Goal: Communication & Community: Answer question/provide support

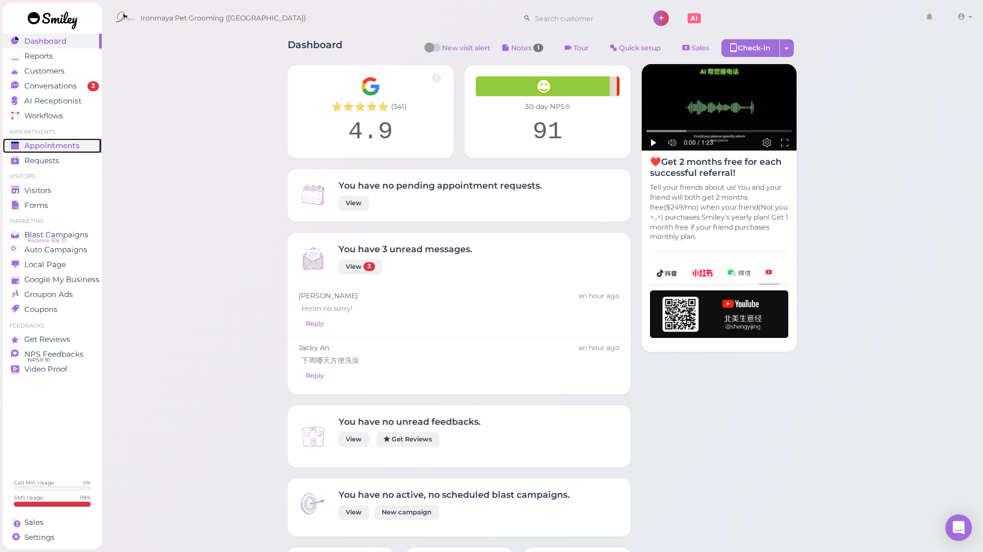
click at [65, 139] on link "Appointments" at bounding box center [52, 145] width 99 height 15
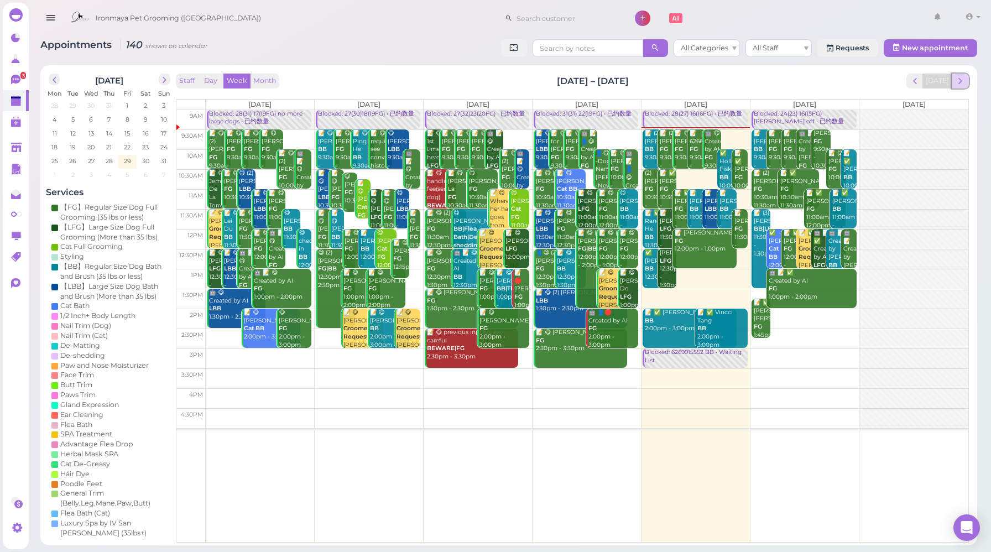
click at [965, 83] on span "next" at bounding box center [960, 81] width 11 height 11
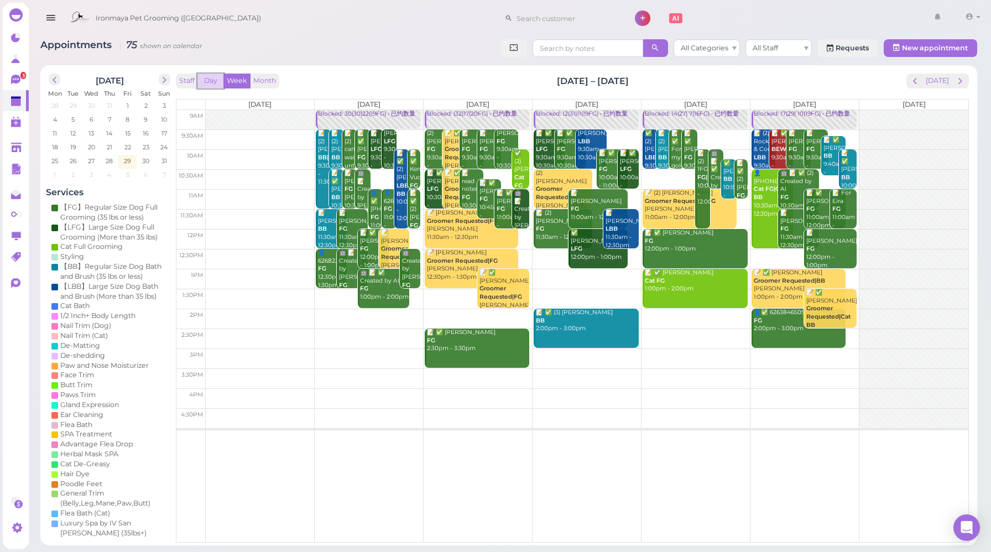
click at [215, 80] on button "Day" at bounding box center [210, 81] width 27 height 15
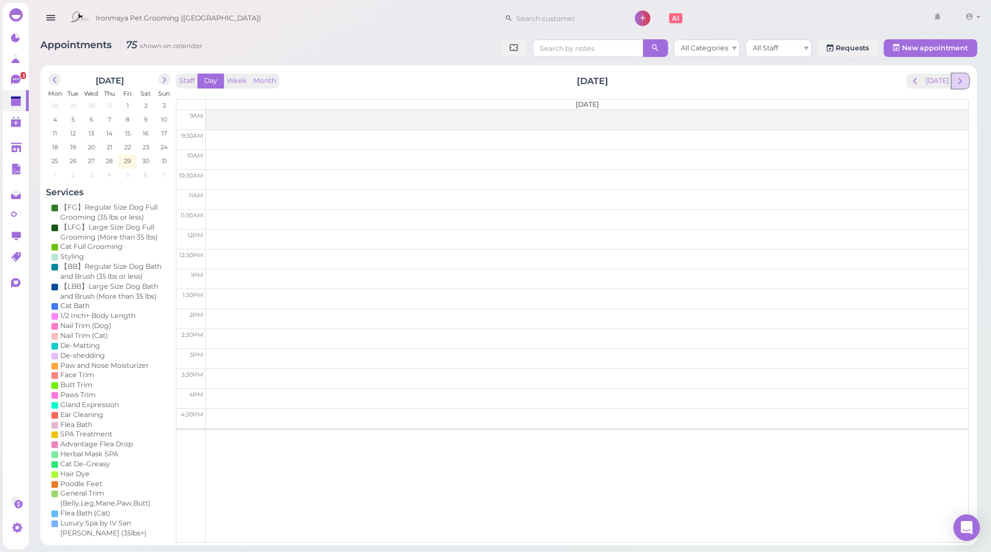
click at [964, 82] on span "next" at bounding box center [960, 81] width 11 height 11
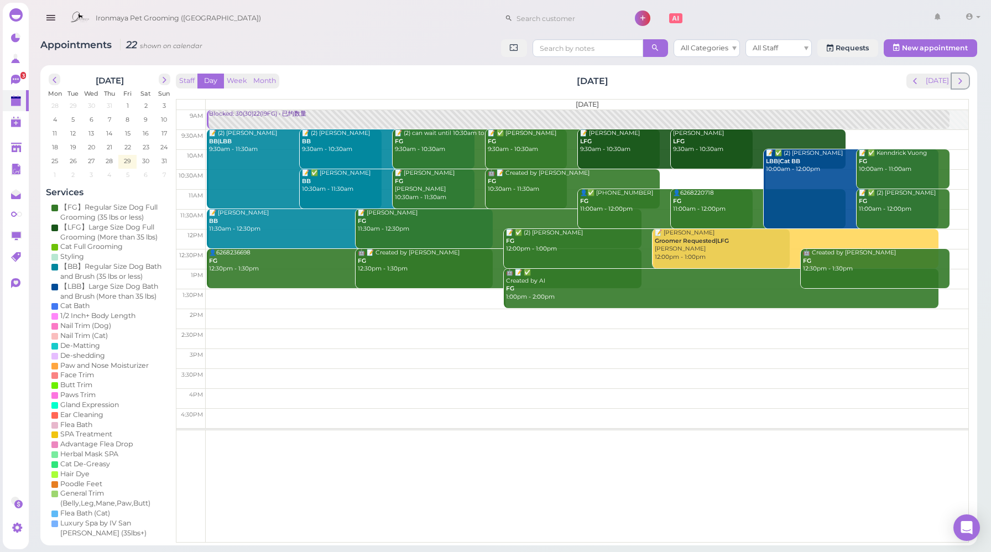
click at [964, 82] on span "next" at bounding box center [960, 81] width 11 height 11
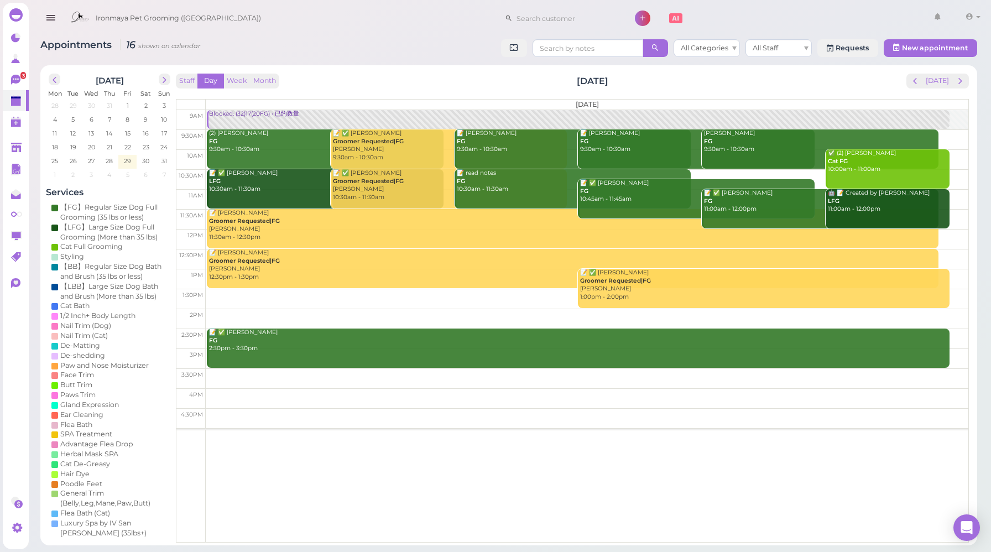
click at [389, 86] on div "Staff Day Week Month [DATE] [DATE]" at bounding box center [572, 81] width 793 height 15
click at [280, 122] on link "Blocked: (32)17(20FG) • 已约数量" at bounding box center [578, 119] width 742 height 19
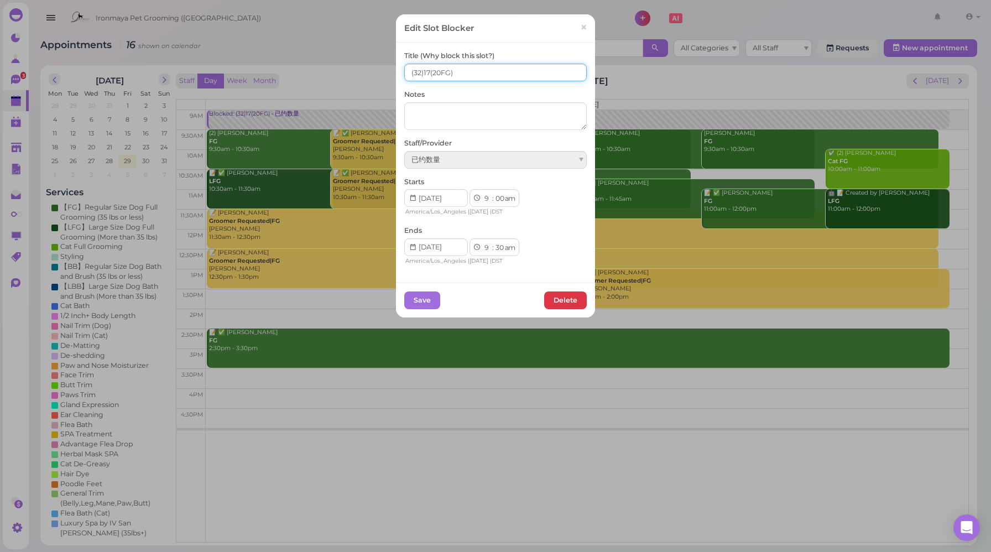
click at [405, 72] on input "(32)17(20FG)" at bounding box center [495, 73] width 182 height 18
click at [427, 69] on input "18(32)17(20FG)" at bounding box center [495, 73] width 182 height 18
type input "18(32) 17(20FG)"
click at [421, 296] on button "Save" at bounding box center [422, 300] width 36 height 18
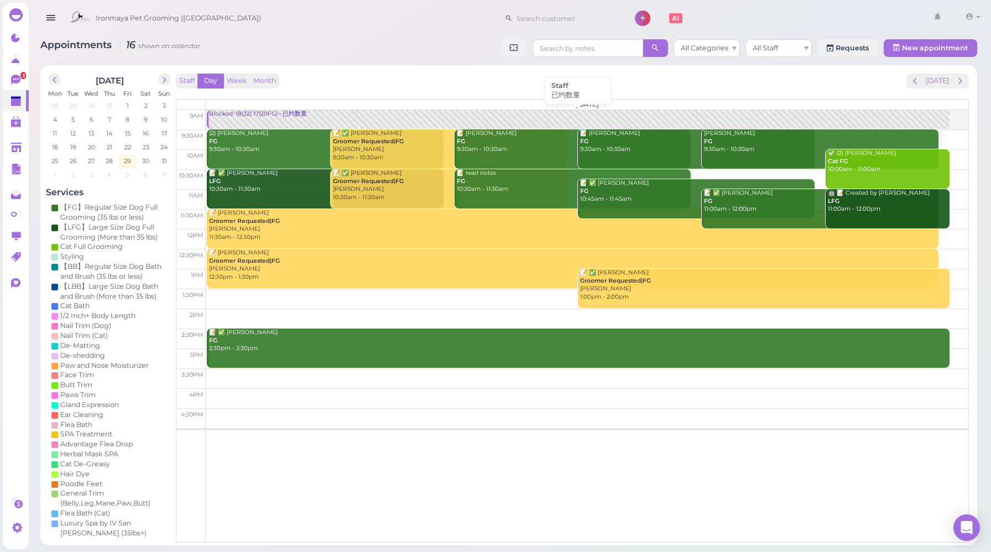
click at [247, 116] on div "Blocked: 18(32) 17(20FG) • 已约数量" at bounding box center [578, 114] width 740 height 8
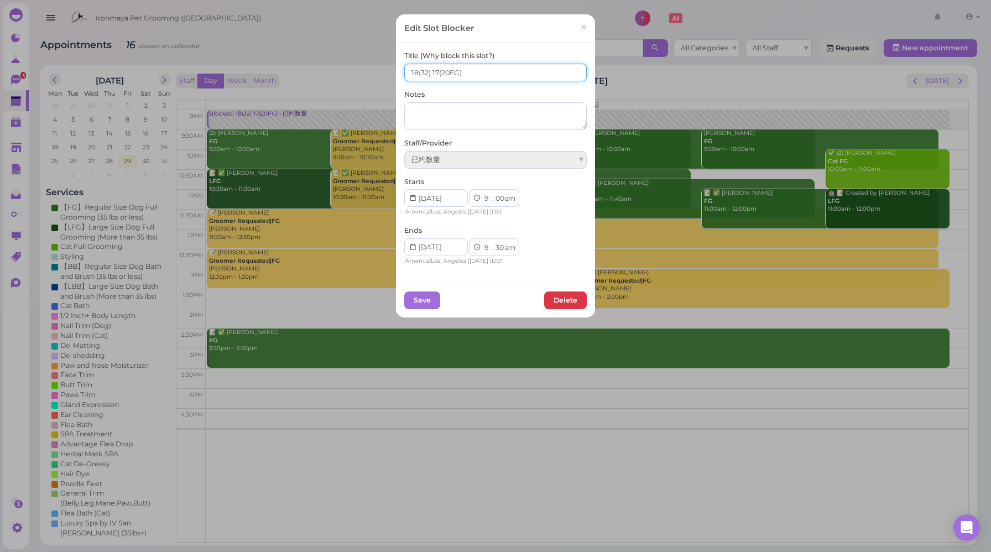
click at [435, 71] on input "18(32) 17(20FG)" at bounding box center [495, 73] width 182 height 18
type input "18(32) 18(20FG)"
click at [424, 297] on button "Save" at bounding box center [422, 300] width 36 height 18
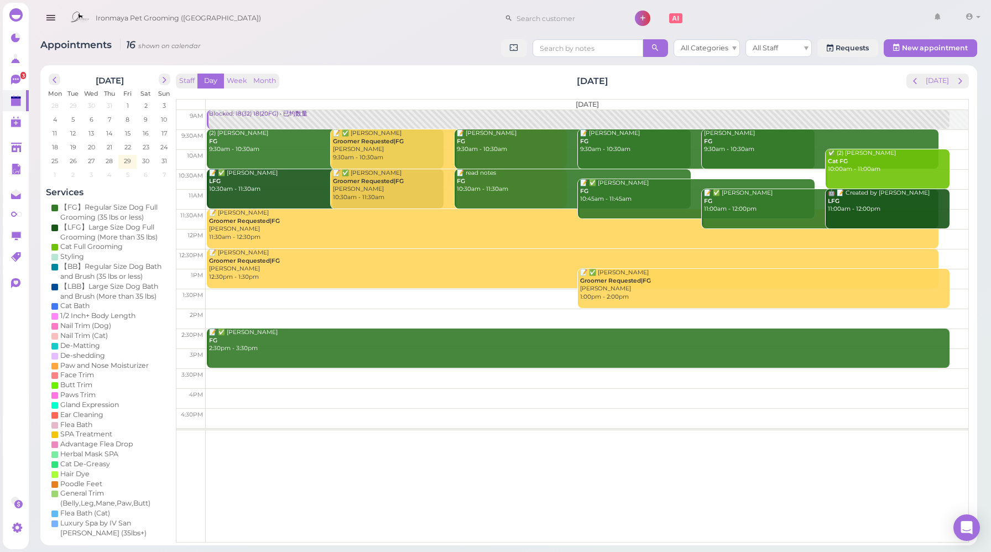
click at [819, 86] on div "Staff Day Week Month [DATE] [DATE]" at bounding box center [572, 81] width 793 height 15
click at [962, 85] on span "next" at bounding box center [960, 81] width 11 height 11
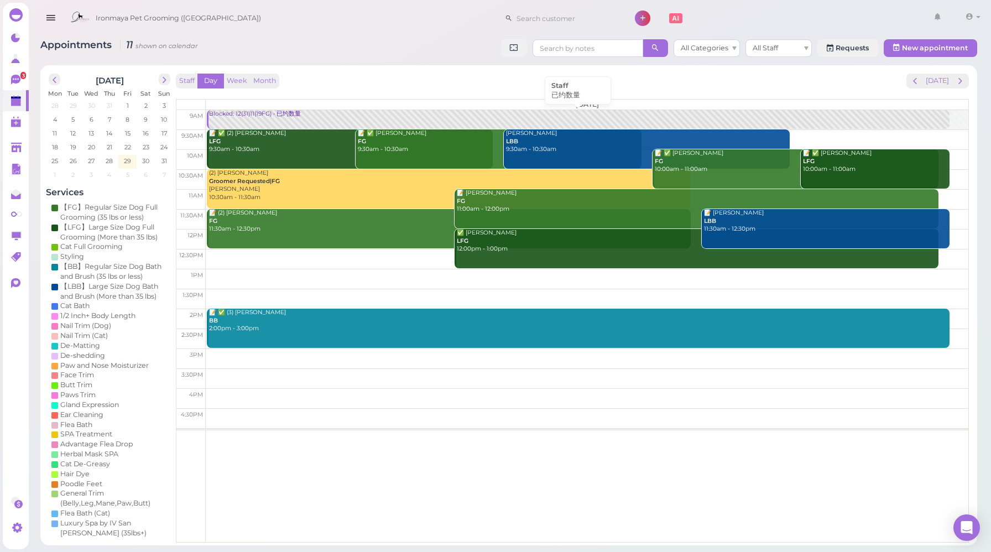
click at [257, 119] on link "Blocked: 12(31)11(19FG) • 已约数量" at bounding box center [578, 119] width 742 height 19
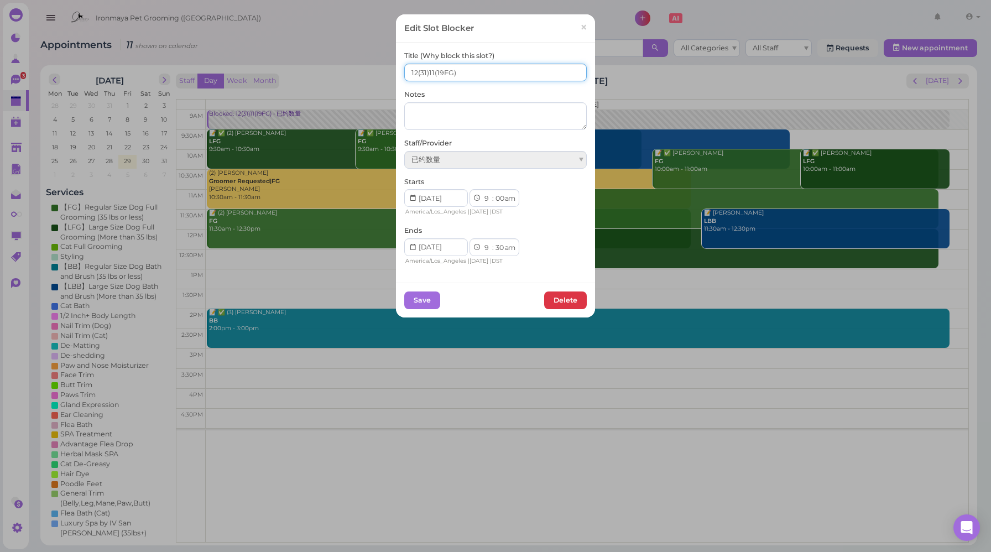
click at [413, 69] on input "12(31)11(19FG)" at bounding box center [495, 73] width 182 height 18
type input "16(31)11(19FG)"
click at [414, 300] on button "Save" at bounding box center [422, 300] width 36 height 18
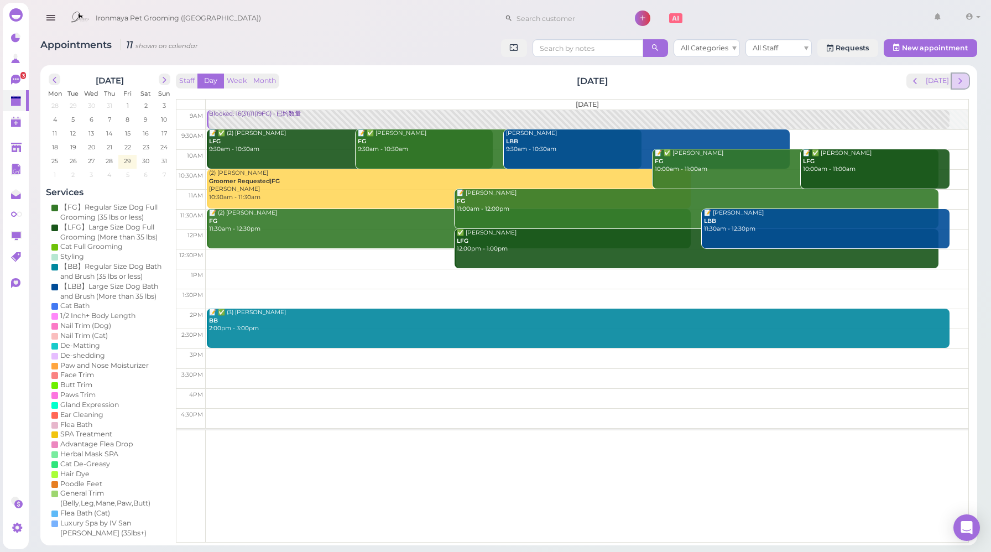
click at [958, 77] on span "next" at bounding box center [960, 81] width 11 height 11
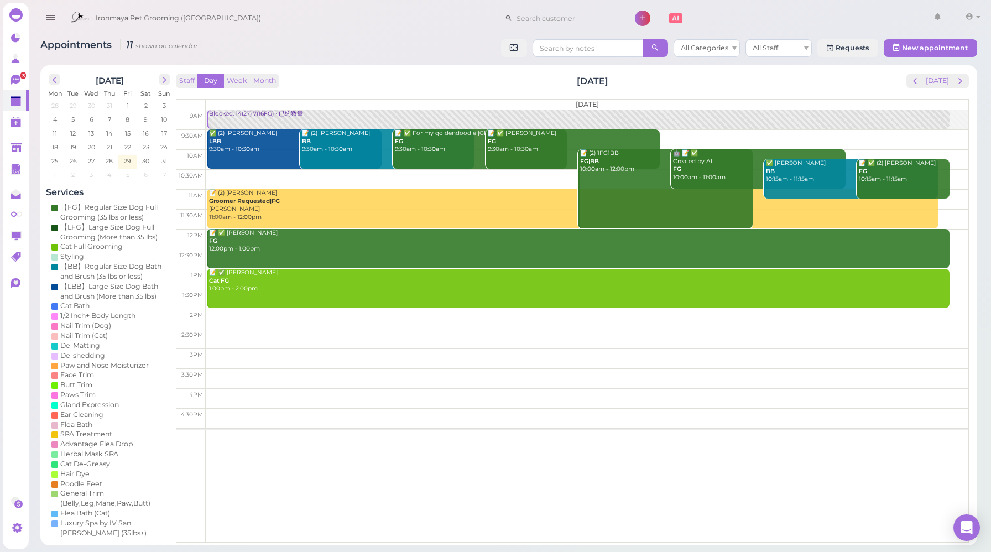
click at [335, 80] on div "Staff Day Week Month [DATE] [DATE]" at bounding box center [572, 81] width 793 height 15
click at [263, 116] on div "Blocked: 14(27) 7(16FG) • 已约数量" at bounding box center [578, 114] width 740 height 8
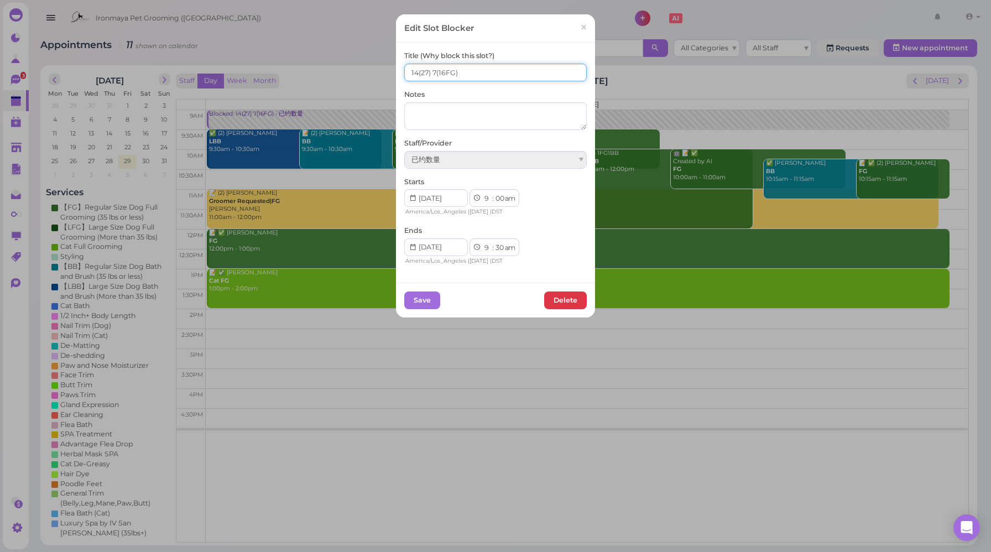
click at [415, 71] on input "14(27) 7(16FG)" at bounding box center [495, 73] width 182 height 18
type input "15(27) 7(16FG)"
click at [420, 304] on button "Save" at bounding box center [422, 300] width 36 height 18
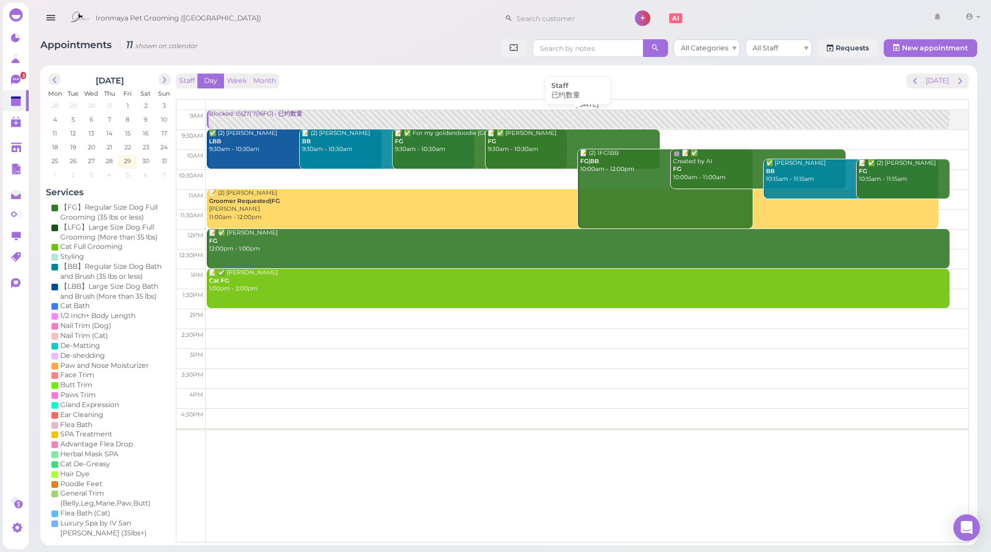
click at [267, 119] on link "Blocked: 15(27) 7(16FG) • 已约数量" at bounding box center [578, 119] width 742 height 19
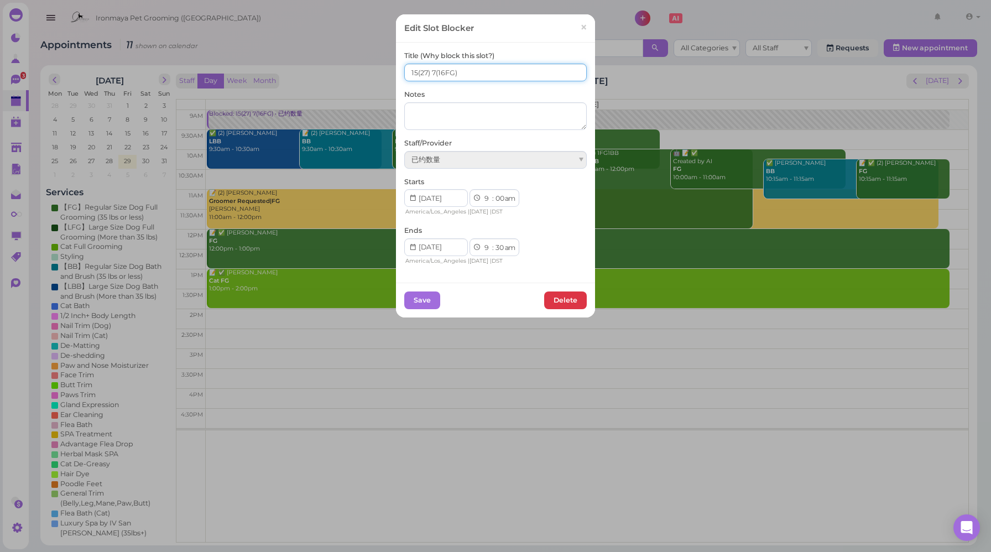
click at [431, 71] on input "15(27) 7(16FG)" at bounding box center [495, 73] width 182 height 18
type input "15(27) 9(16FG)"
click at [427, 302] on button "Save" at bounding box center [422, 300] width 36 height 18
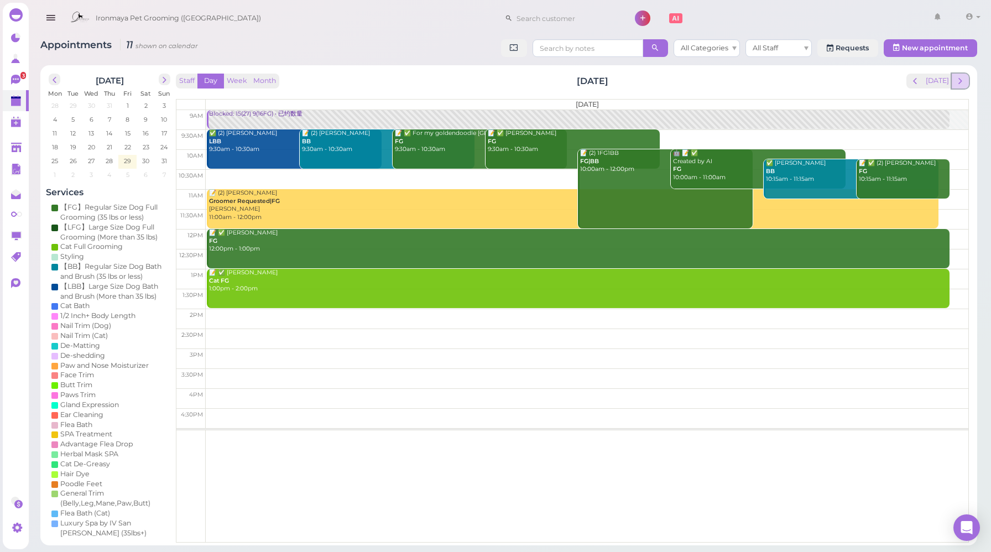
click at [958, 83] on span "next" at bounding box center [960, 81] width 11 height 11
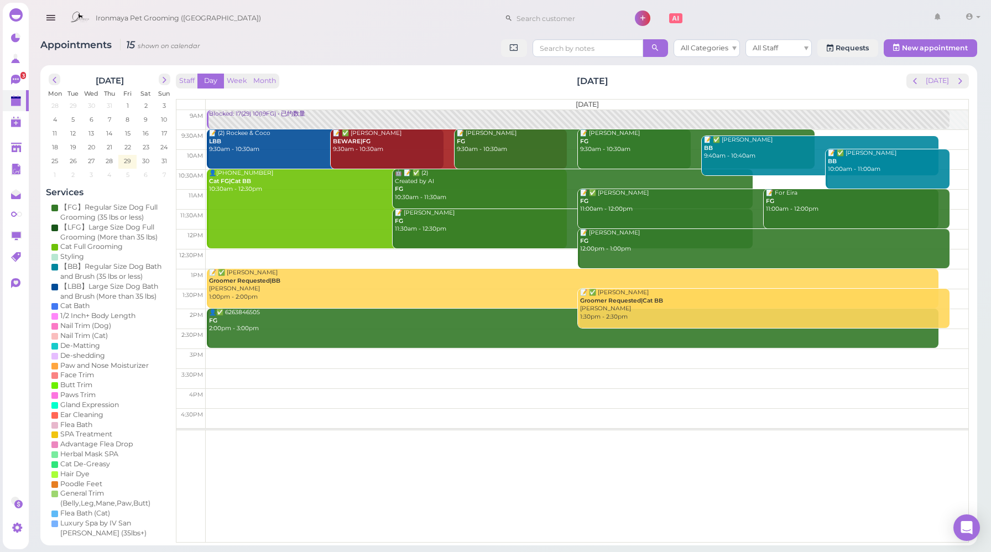
click at [346, 77] on div "Staff Day Week Month [DATE] [DATE]" at bounding box center [572, 81] width 793 height 15
click at [244, 115] on div "Blocked: 17(29) 10(19FG) • 已约数量" at bounding box center [578, 114] width 740 height 8
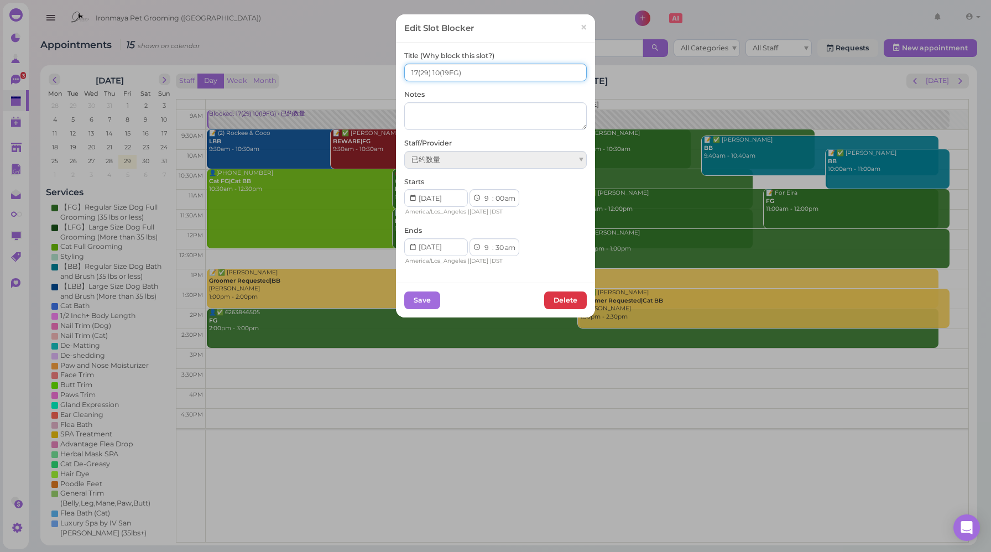
click at [411, 72] on input "17(29) 10(19FG)" at bounding box center [495, 73] width 182 height 18
click at [413, 71] on input "17(29) 10(19FG)" at bounding box center [495, 73] width 182 height 18
click at [410, 71] on input "17(29) 10(19FG)" at bounding box center [495, 73] width 182 height 18
click at [411, 71] on input "17(29) 10(19FG)" at bounding box center [495, 73] width 182 height 18
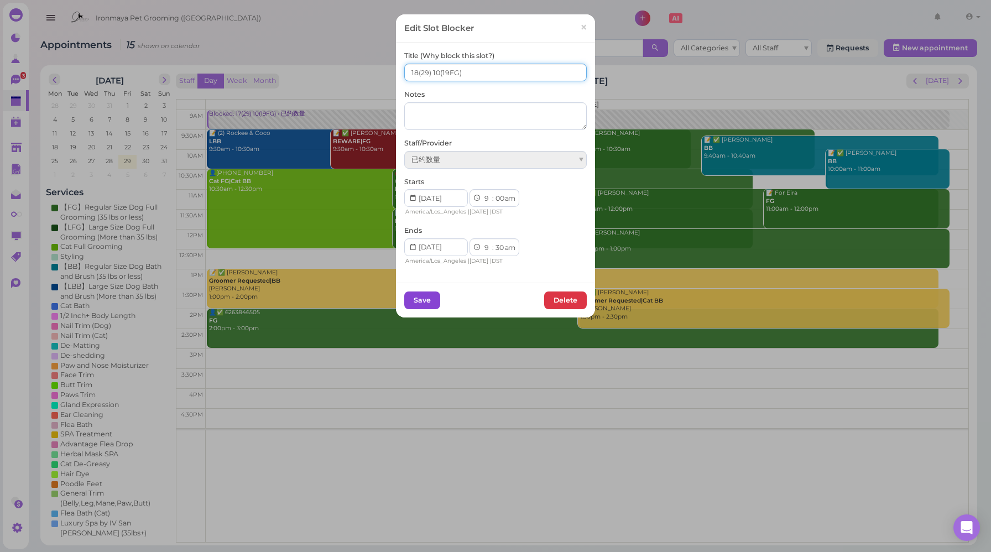
type input "18(29) 10(19FG)"
click at [421, 300] on button "Save" at bounding box center [422, 300] width 36 height 18
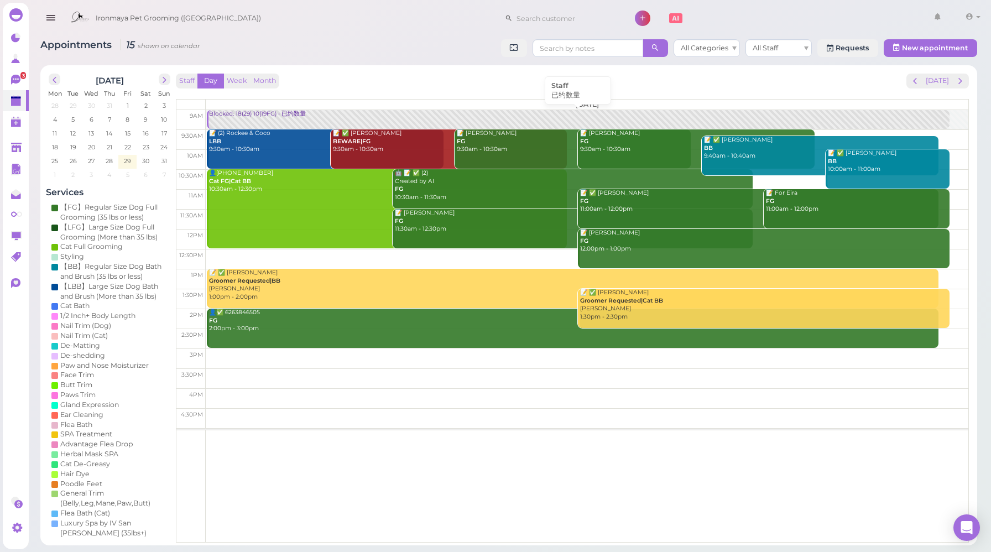
click at [276, 118] on div "Blocked: 18(29) 10(19FG) • 已约数量" at bounding box center [578, 114] width 740 height 8
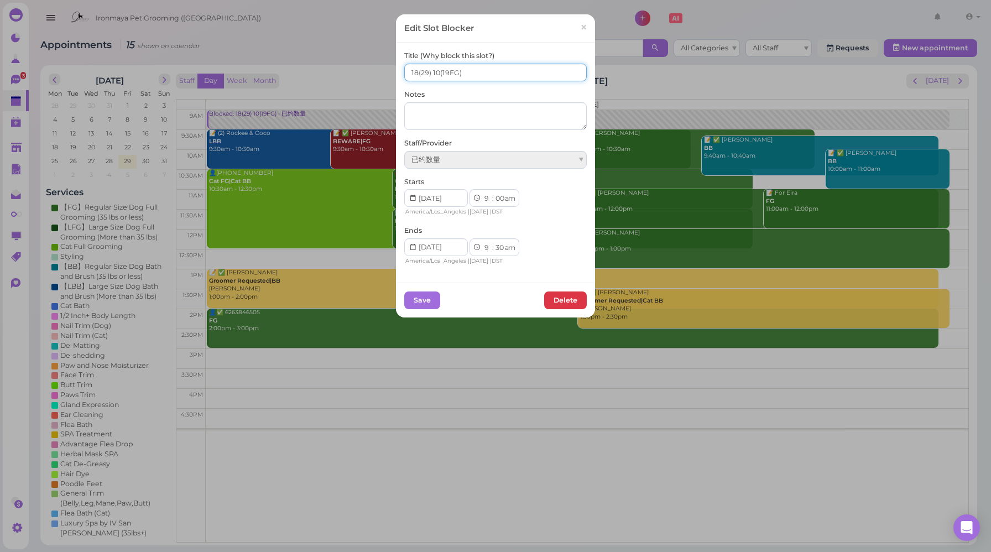
click at [434, 71] on input "18(29) 10(19FG)" at bounding box center [495, 73] width 182 height 18
type input "18(29) 11(19FG)"
click at [422, 303] on button "Save" at bounding box center [422, 300] width 36 height 18
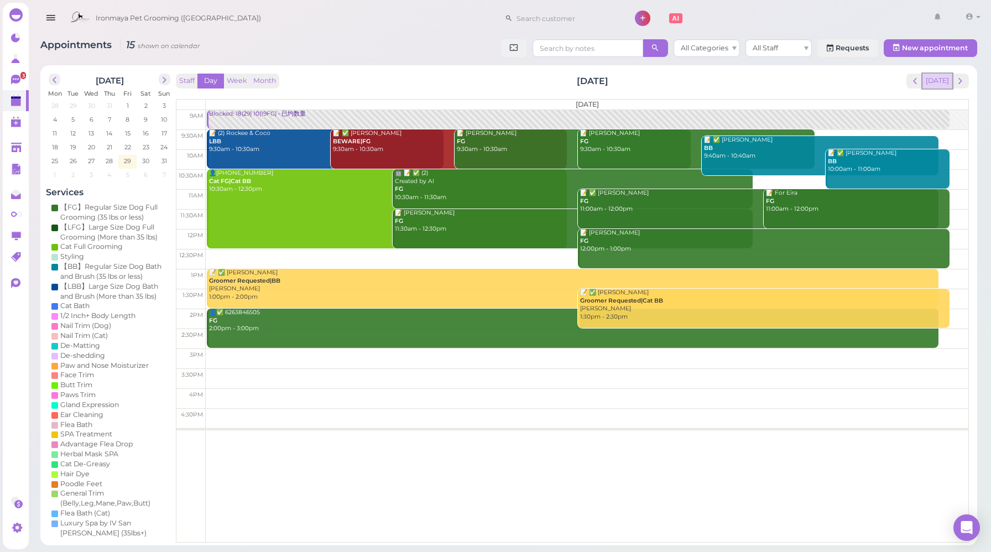
click at [936, 81] on button "[DATE]" at bounding box center [937, 81] width 30 height 15
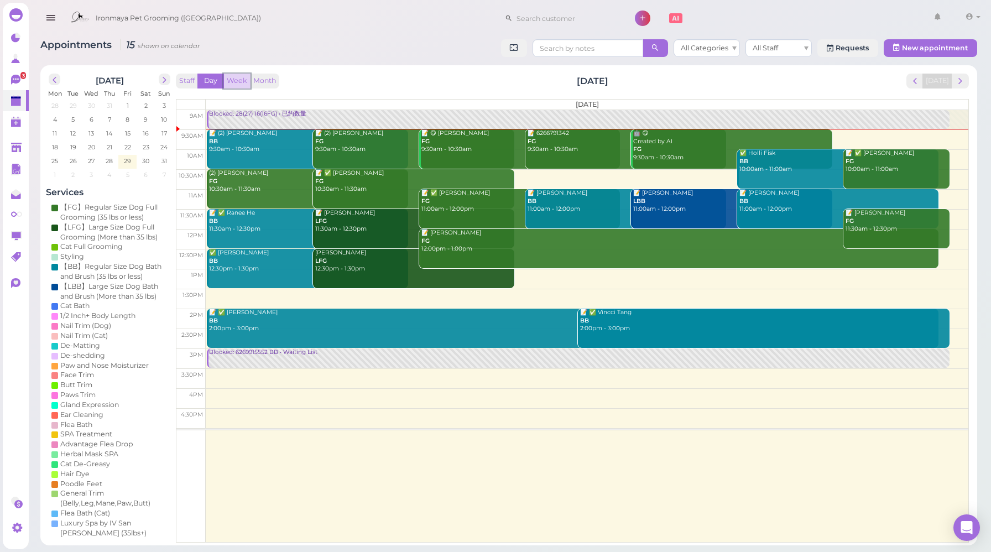
click at [237, 78] on button "Week" at bounding box center [236, 81] width 27 height 15
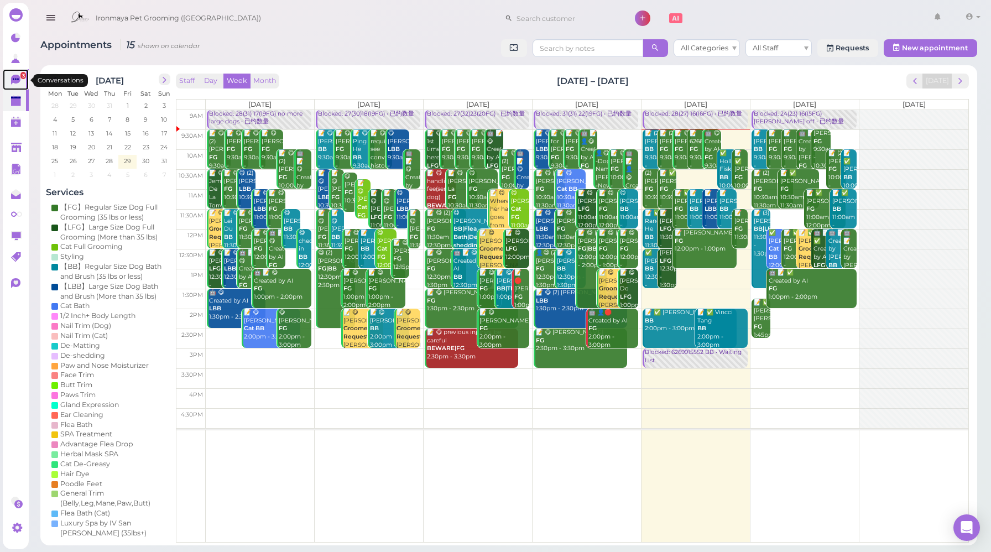
click at [17, 80] on icon at bounding box center [15, 80] width 9 height 10
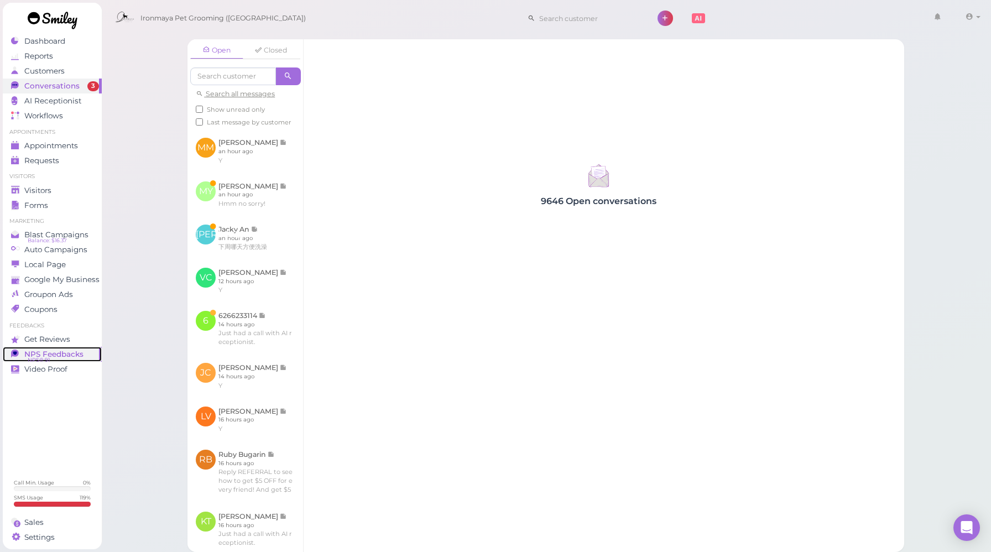
click at [49, 351] on span "NPS Feedbacks" at bounding box center [53, 353] width 59 height 9
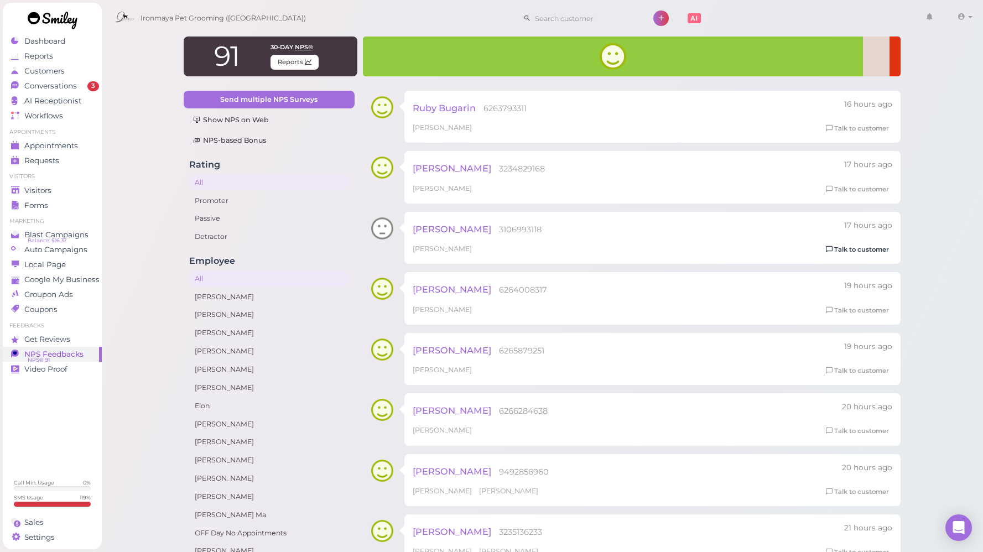
click at [875, 248] on link "Talk to customer" at bounding box center [857, 250] width 70 height 12
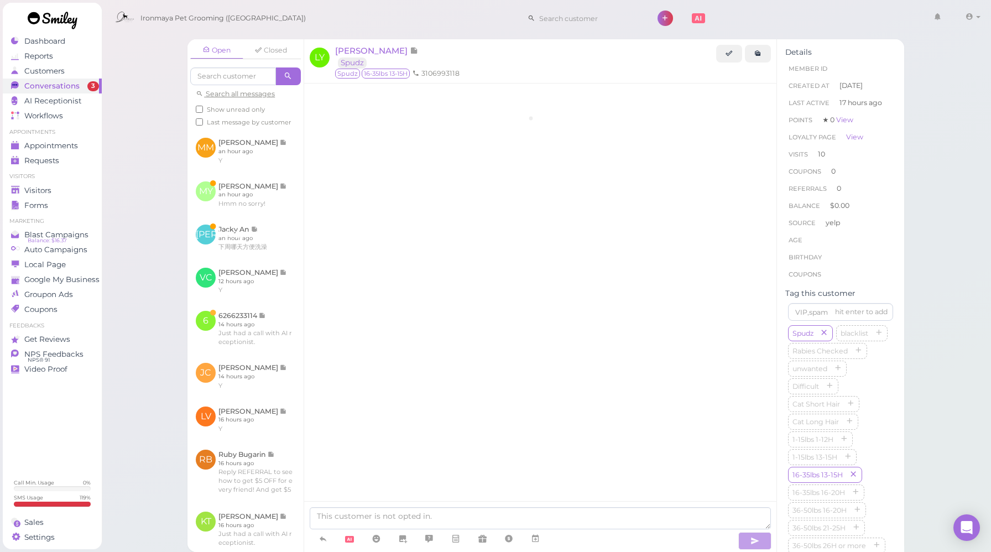
scroll to position [1383, 0]
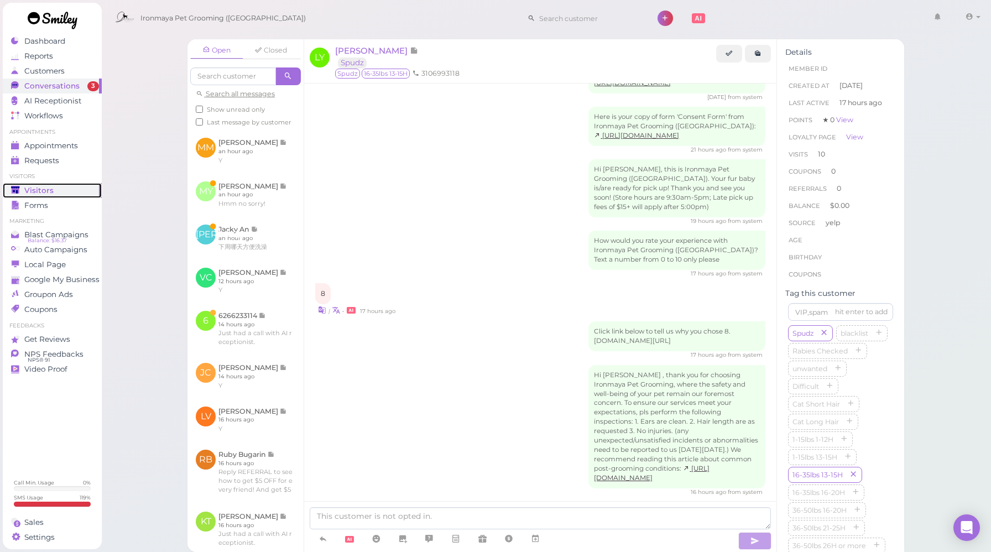
click at [39, 187] on span "Visitors" at bounding box center [38, 190] width 29 height 9
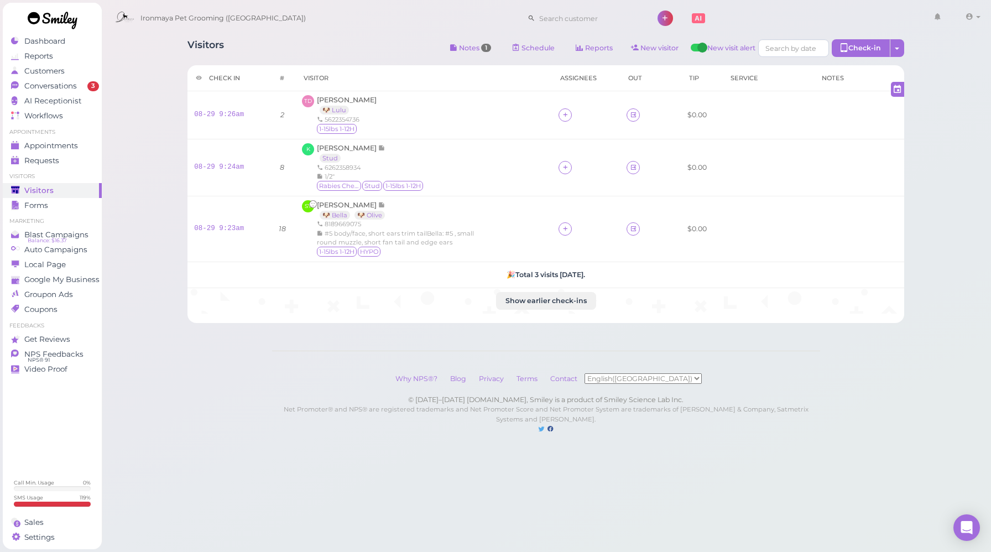
click at [152, 173] on div "Visitors Notes 1 Schedule Reports New visitor New visit alert Check-in Customer…" at bounding box center [546, 228] width 890 height 456
click at [74, 149] on span "Appointments" at bounding box center [51, 145] width 55 height 9
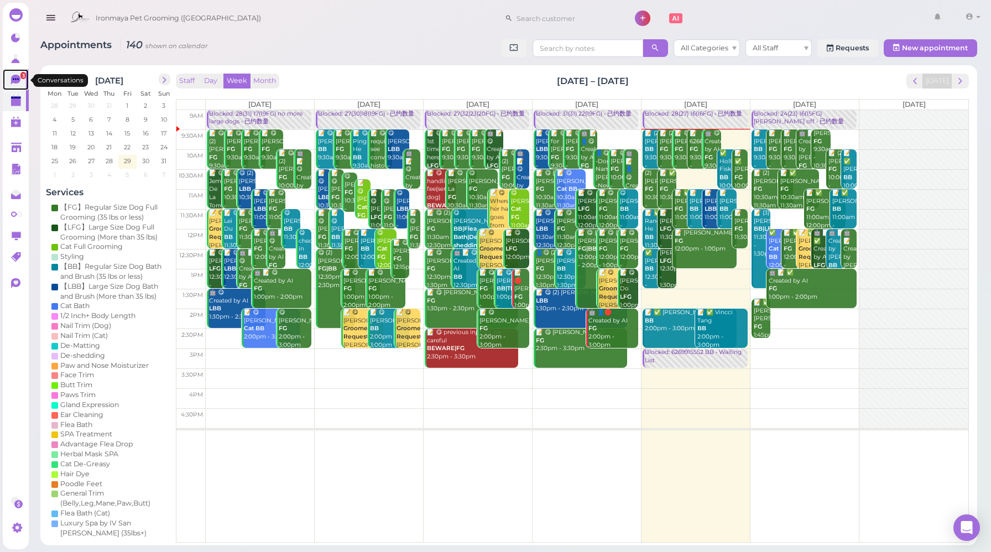
click at [15, 81] on icon at bounding box center [15, 80] width 9 height 10
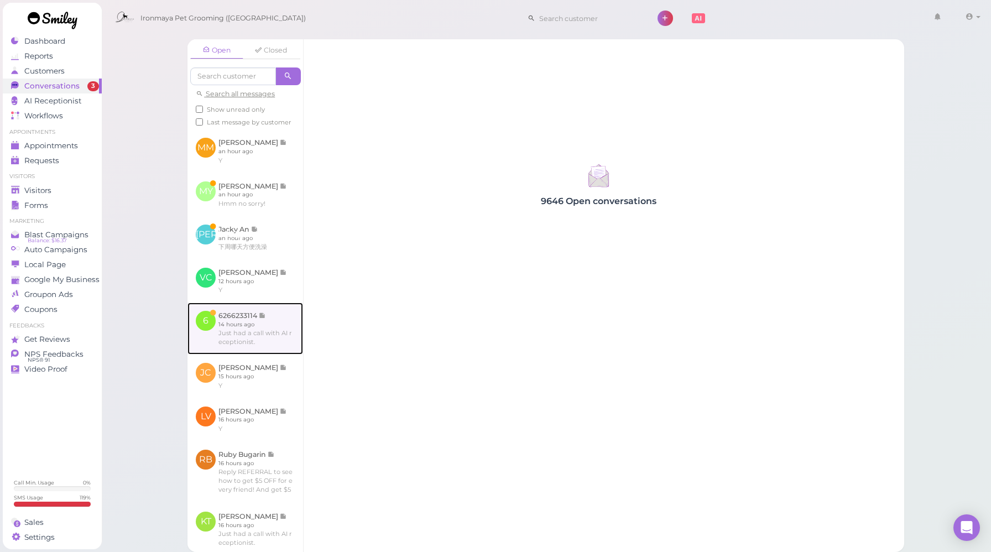
click at [276, 344] on link at bounding box center [245, 328] width 116 height 52
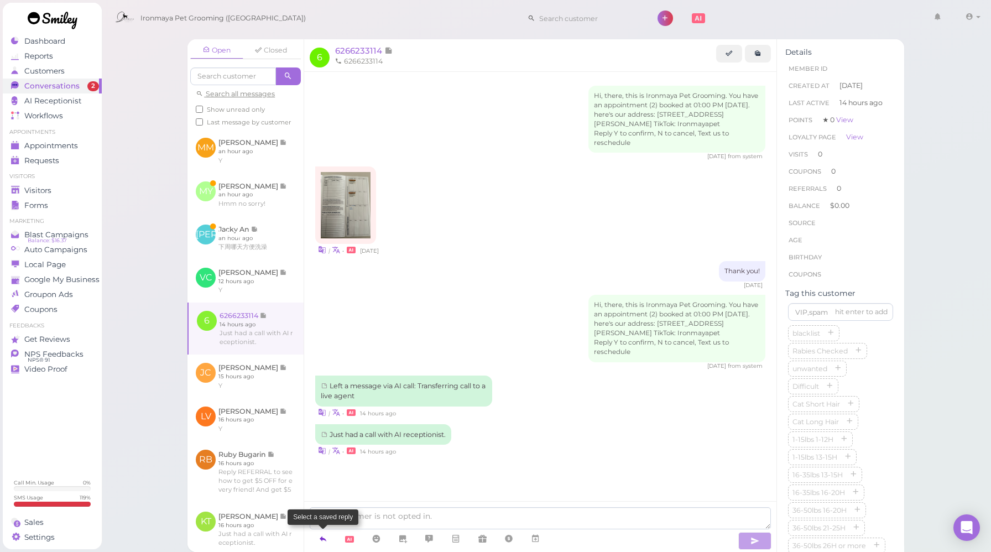
click at [323, 535] on icon at bounding box center [323, 538] width 9 height 11
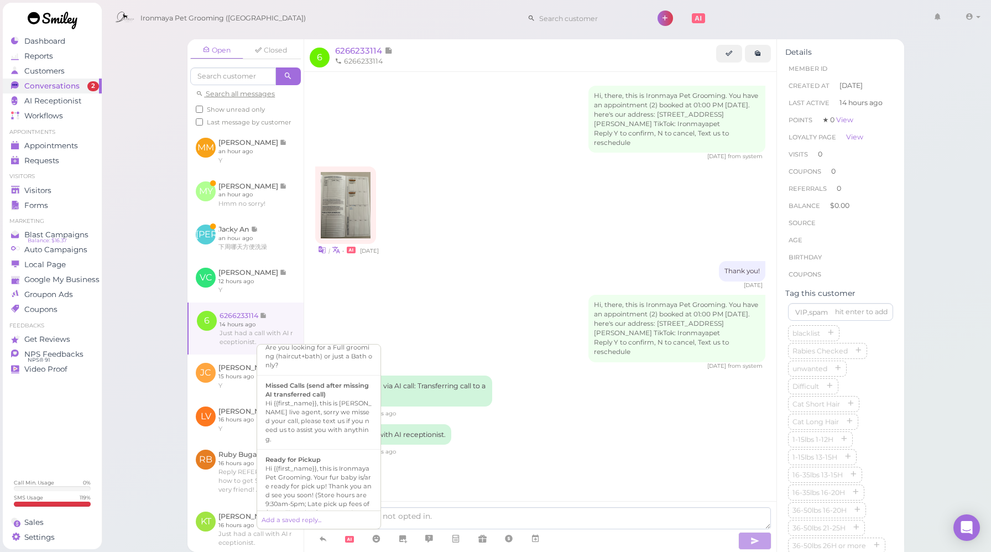
scroll to position [371, 0]
click at [312, 442] on div "Hi {{first_name}}, this is [PERSON_NAME] live agent, sorry we missed your call,…" at bounding box center [318, 420] width 107 height 44
type textarea "Hi {{first_name}}, this is [PERSON_NAME] live agent, sorry we missed your call,…"
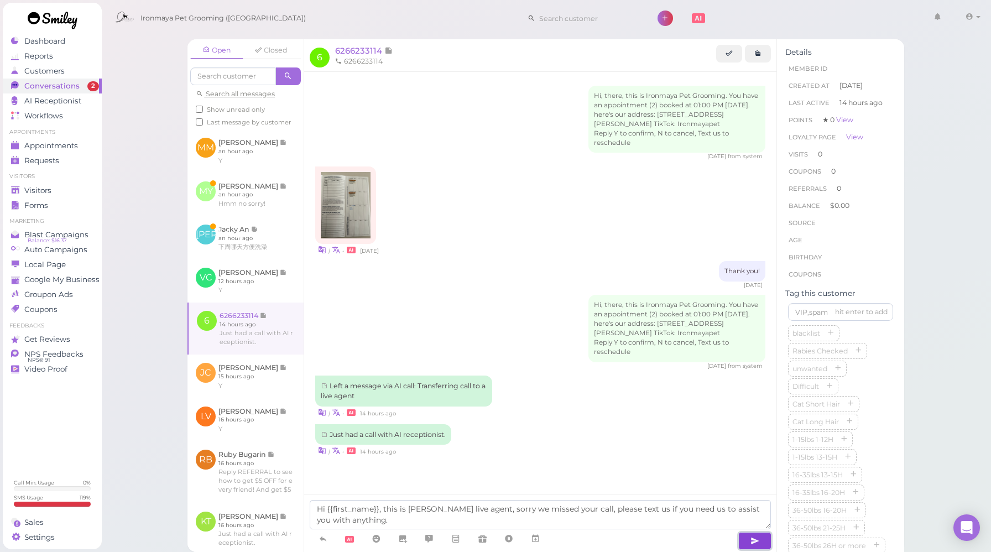
click at [751, 541] on icon "button" at bounding box center [754, 540] width 9 height 11
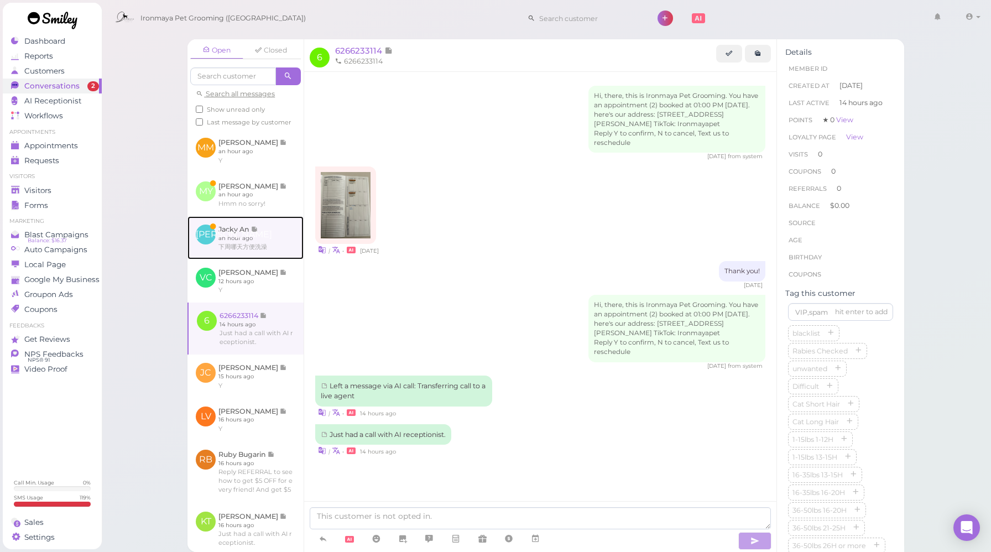
click at [252, 259] on link at bounding box center [245, 237] width 116 height 43
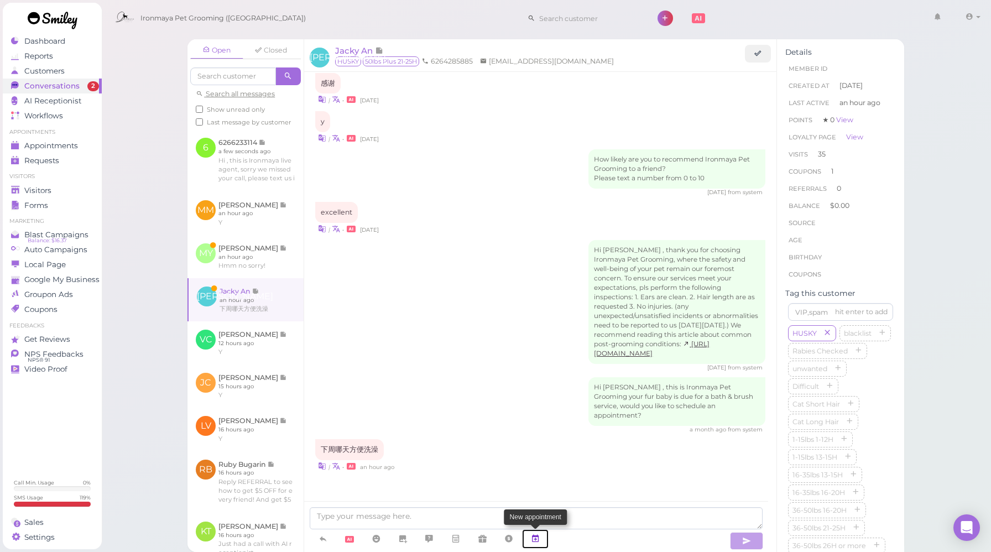
click at [542, 534] on link at bounding box center [535, 538] width 27 height 19
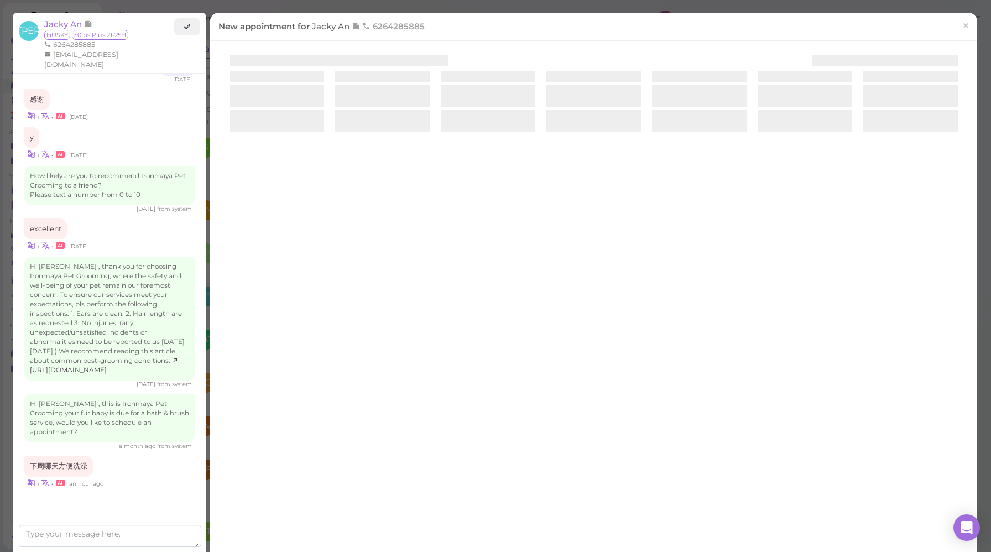
scroll to position [1142, 0]
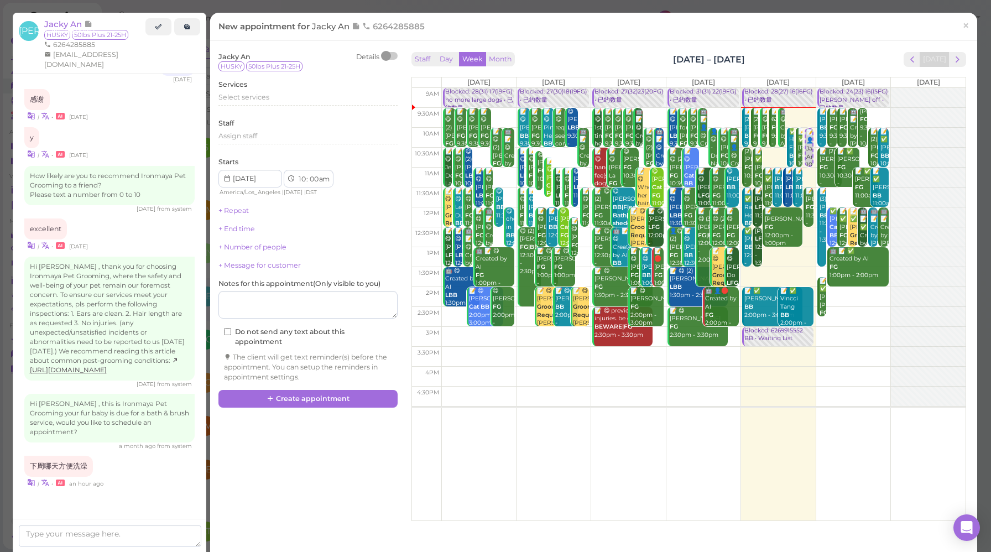
click at [958, 60] on div "Staff Day Week Month [DATE] – [DATE] [DATE] [DATE] [DATE] [DATE] [DATE] [DATE] …" at bounding box center [689, 283] width 560 height 469
click at [952, 61] on span "next" at bounding box center [957, 59] width 11 height 11
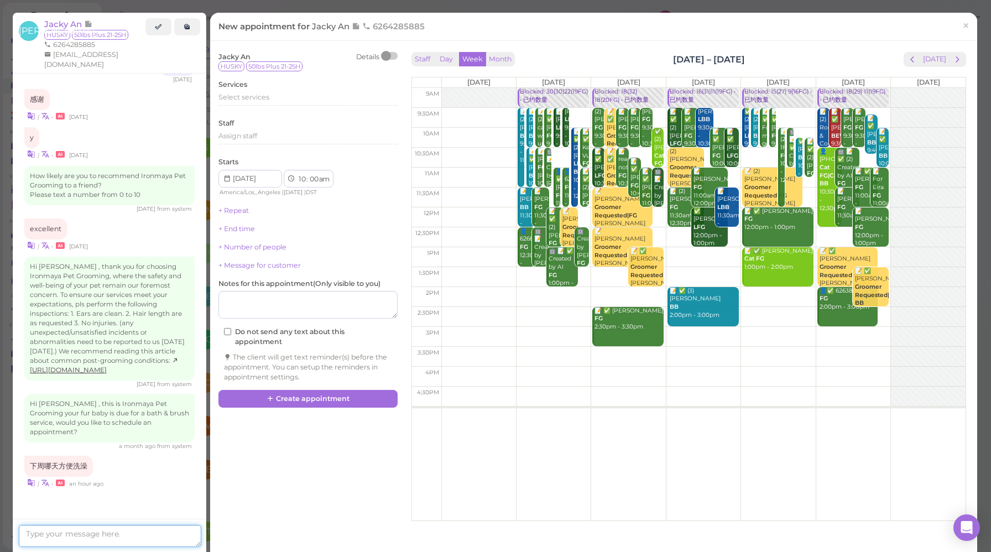
click at [101, 530] on textarea at bounding box center [110, 536] width 182 height 22
type textarea "x"
type textarea "下周三到[PERSON_NAME]"
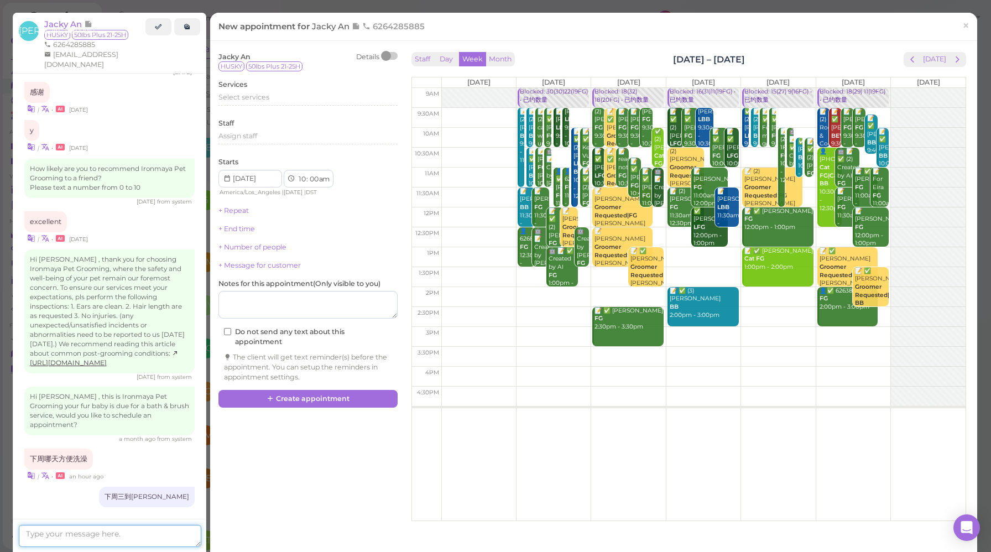
scroll to position [1168, 0]
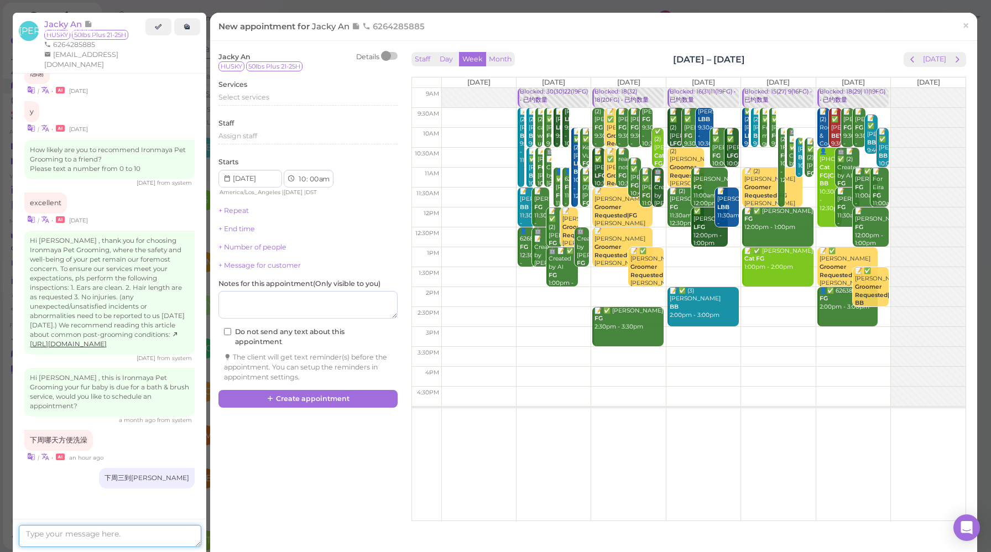
click at [148, 534] on textarea at bounding box center [110, 536] width 182 height 22
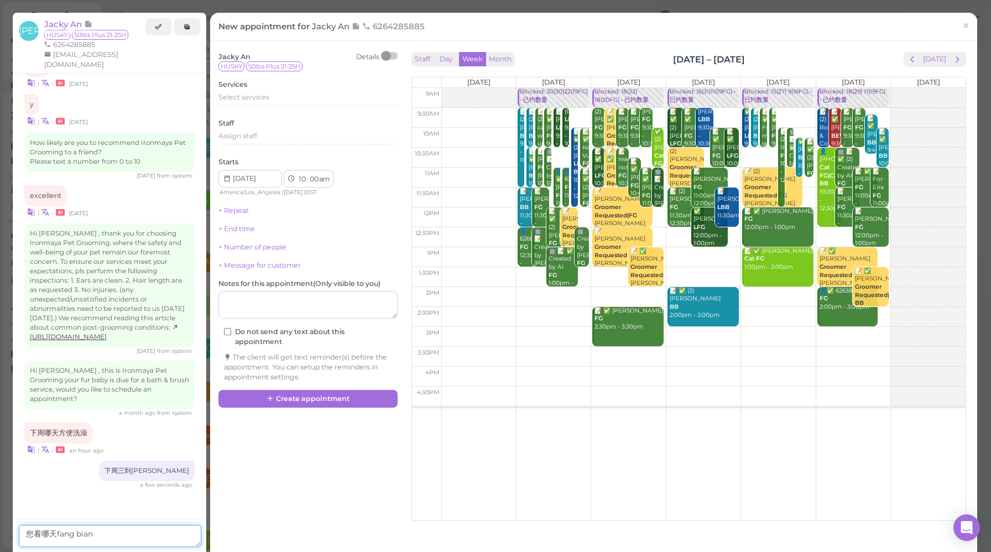
type textarea "您看哪天方便"
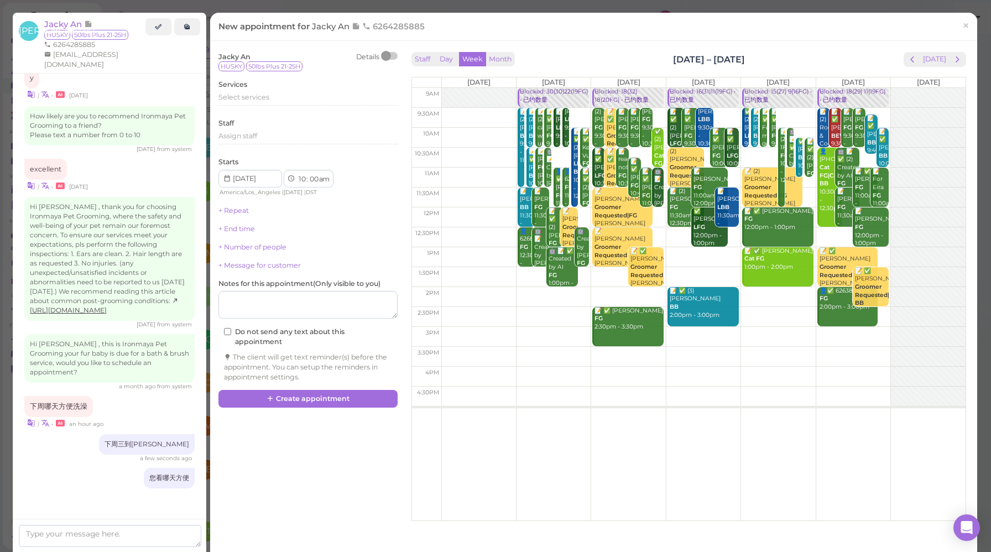
click at [963, 32] on link "×" at bounding box center [966, 26] width 20 height 26
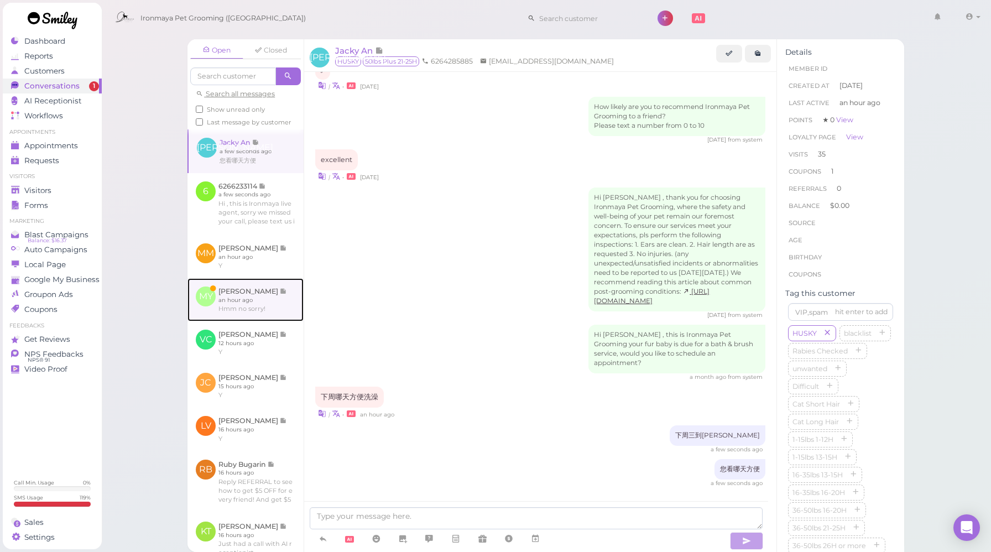
click at [260, 321] on link at bounding box center [245, 299] width 116 height 43
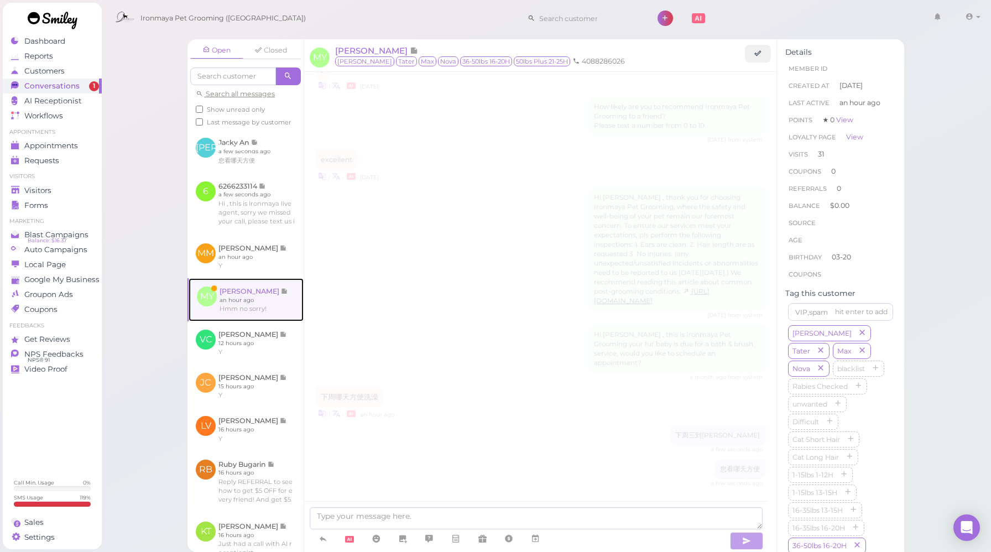
scroll to position [1434, 0]
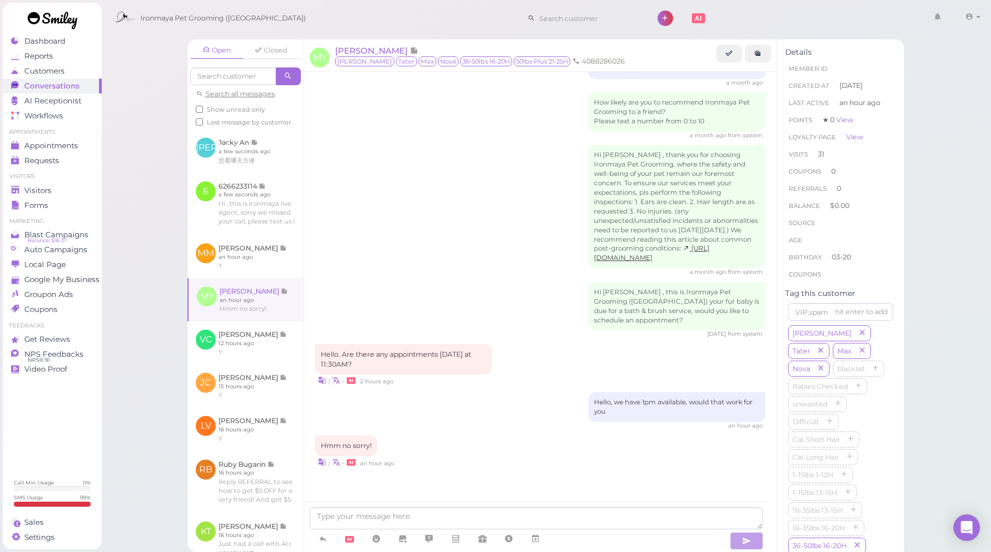
click at [505, 410] on div "Hello, we have 1pm available, would that work for you an hour ago" at bounding box center [540, 411] width 450 height 38
click at [499, 416] on div "Hello, we have 1pm available, would that work for you an hour ago" at bounding box center [540, 411] width 450 height 38
click at [503, 426] on div "an hour ago" at bounding box center [540, 426] width 450 height 8
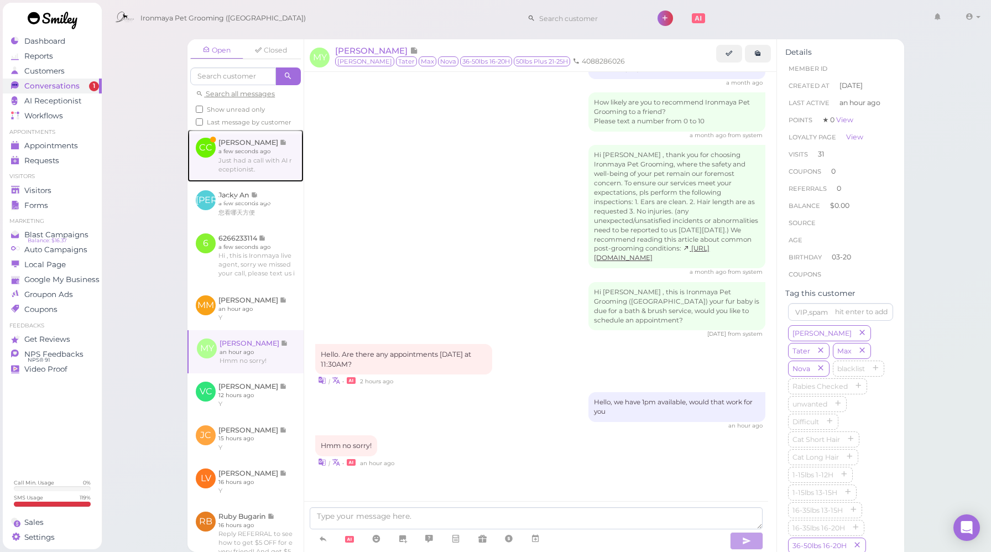
click at [252, 166] on link at bounding box center [245, 155] width 116 height 52
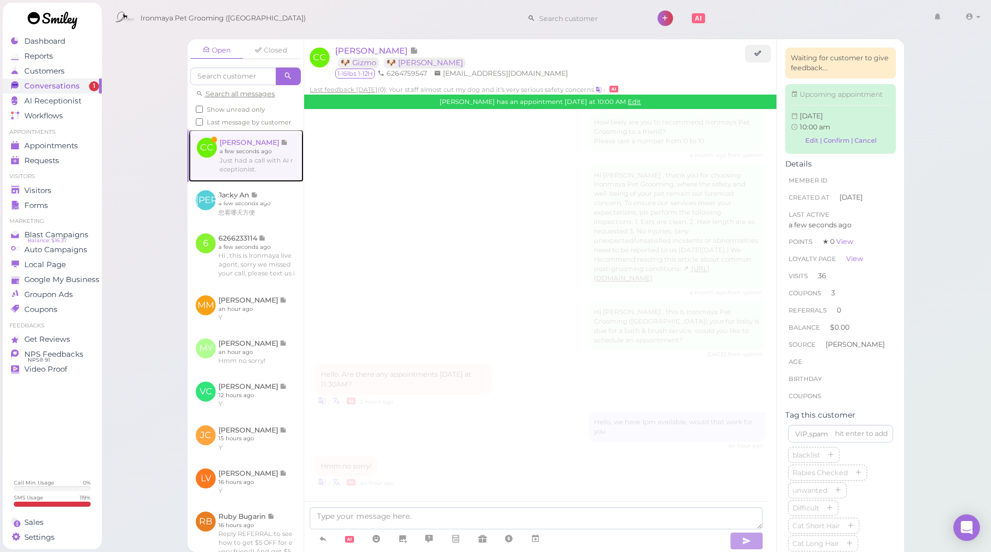
scroll to position [1317, 0]
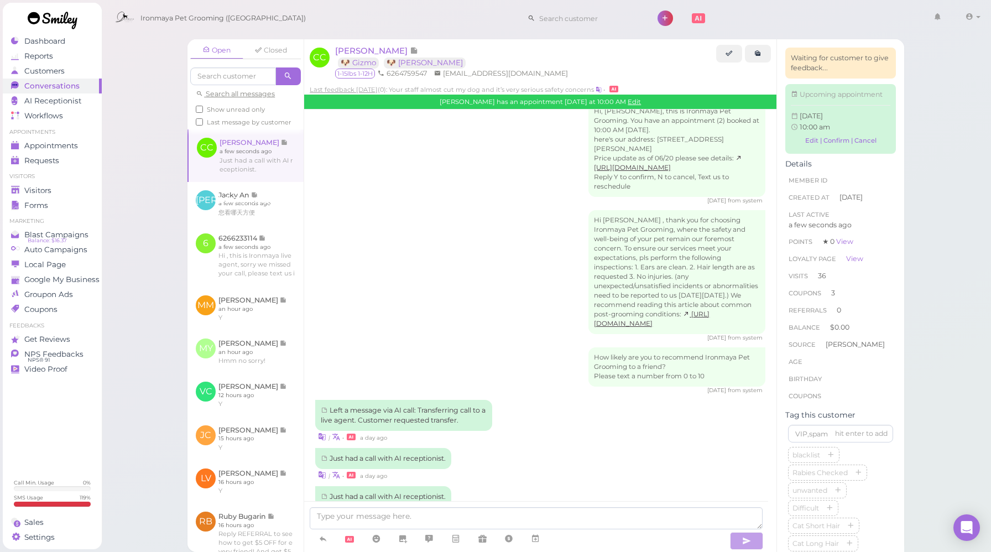
click at [553, 431] on div "| • a day ago" at bounding box center [540, 437] width 450 height 12
click at [540, 448] on div "Just had a call with AI receptionist. | • a day ago" at bounding box center [540, 464] width 450 height 33
click at [546, 448] on div "Just had a call with AI receptionist. | • a day ago" at bounding box center [540, 464] width 450 height 33
click at [321, 535] on icon at bounding box center [323, 538] width 9 height 11
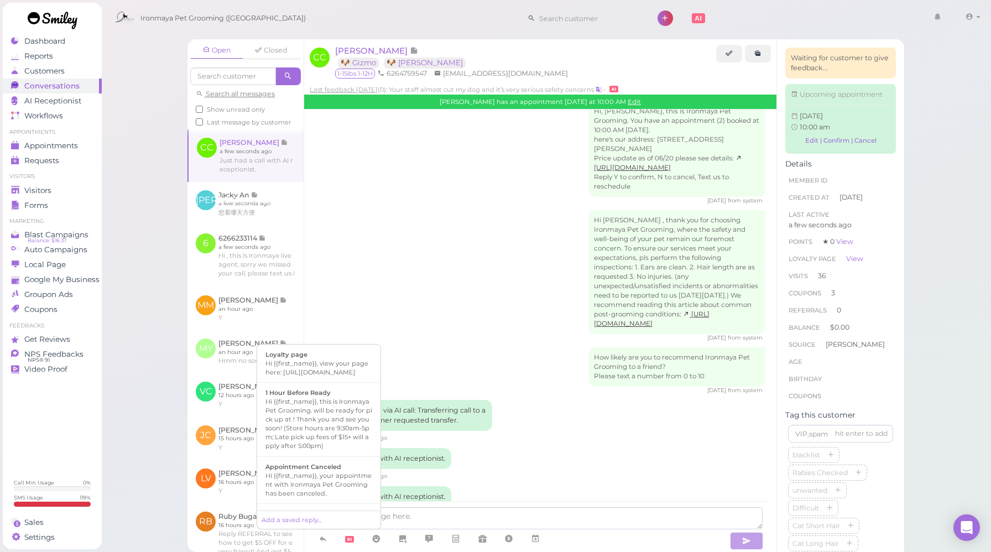
click at [605, 448] on div "Just had a call with AI receptionist. | • a day ago" at bounding box center [540, 464] width 450 height 33
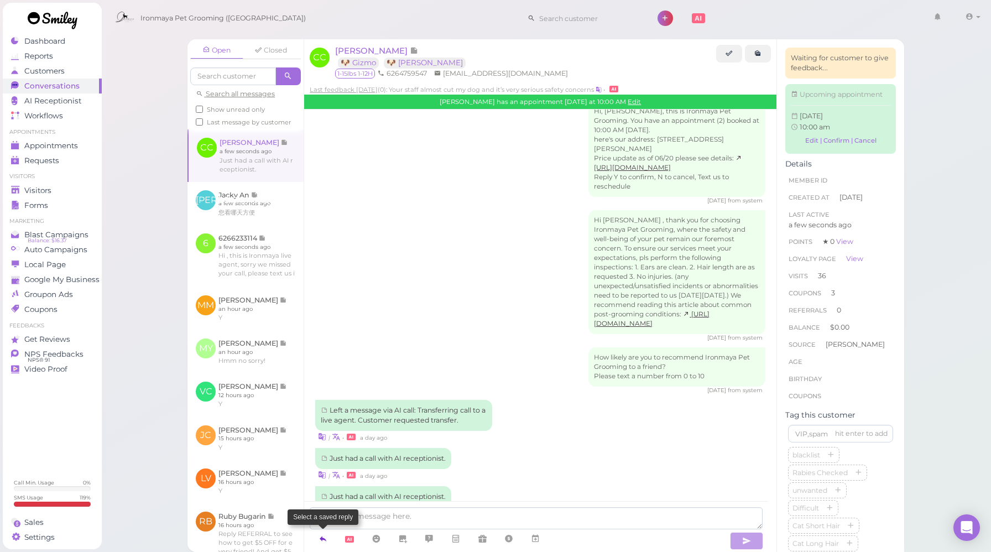
click at [324, 540] on icon at bounding box center [323, 538] width 9 height 11
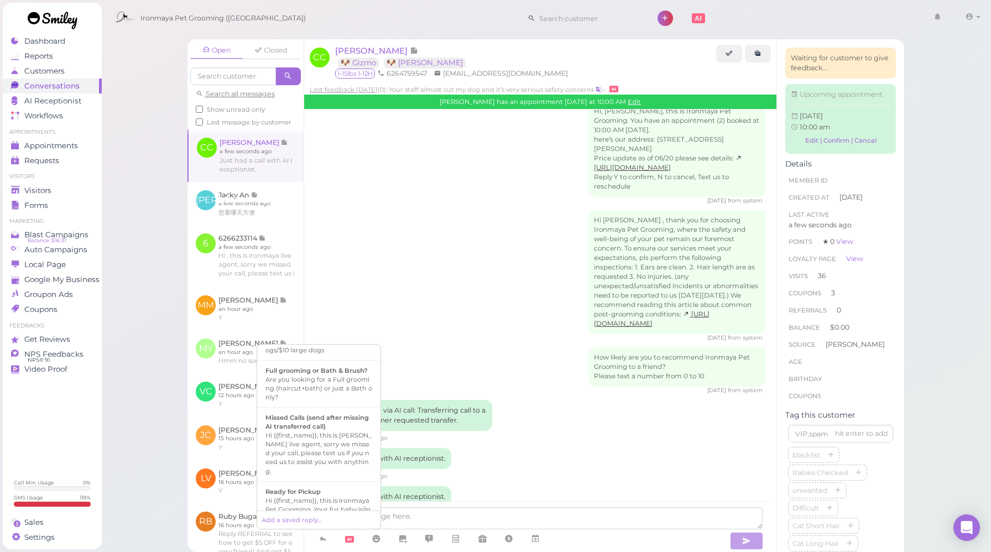
scroll to position [340, 0]
click at [330, 428] on b "Missed Calls (send after missing AI transferred call)" at bounding box center [316, 419] width 103 height 17
type textarea "Hi {{first_name}}, this is [PERSON_NAME] live agent, sorry we missed your call,…"
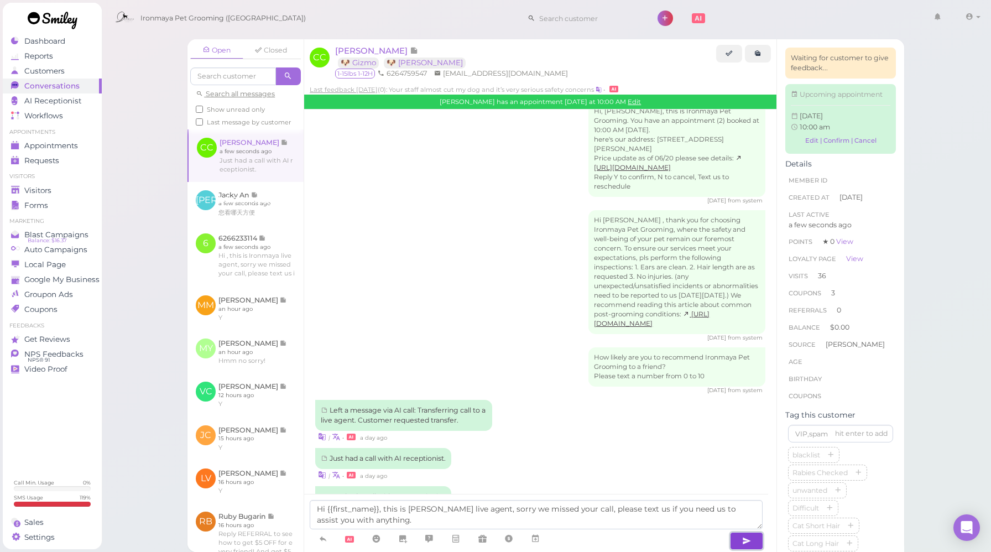
click at [750, 541] on icon "button" at bounding box center [746, 540] width 9 height 11
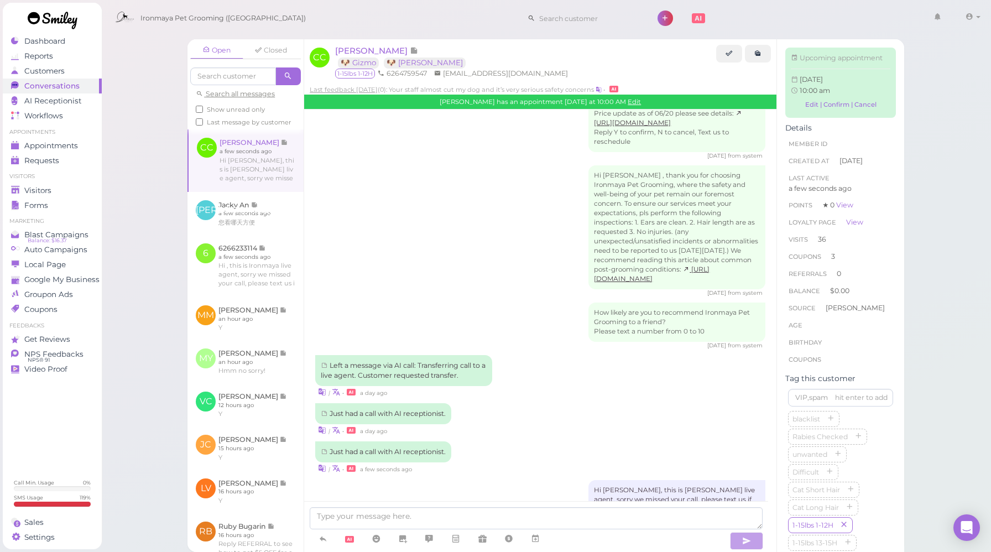
click at [593, 403] on div "Just had a call with AI receptionist. | • a day ago" at bounding box center [540, 419] width 450 height 33
click at [583, 403] on div "Just had a call with AI receptionist. | • a day ago" at bounding box center [540, 419] width 450 height 33
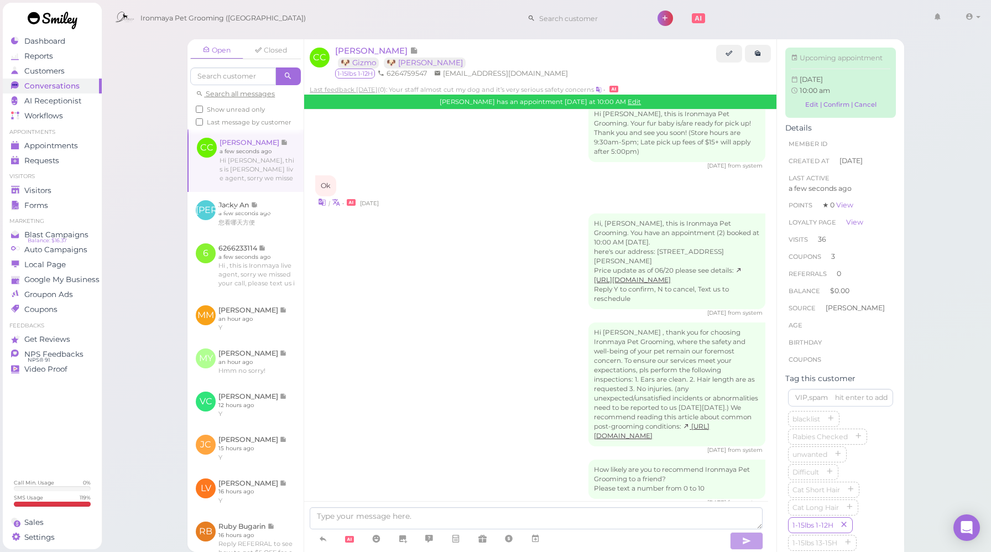
scroll to position [1370, 0]
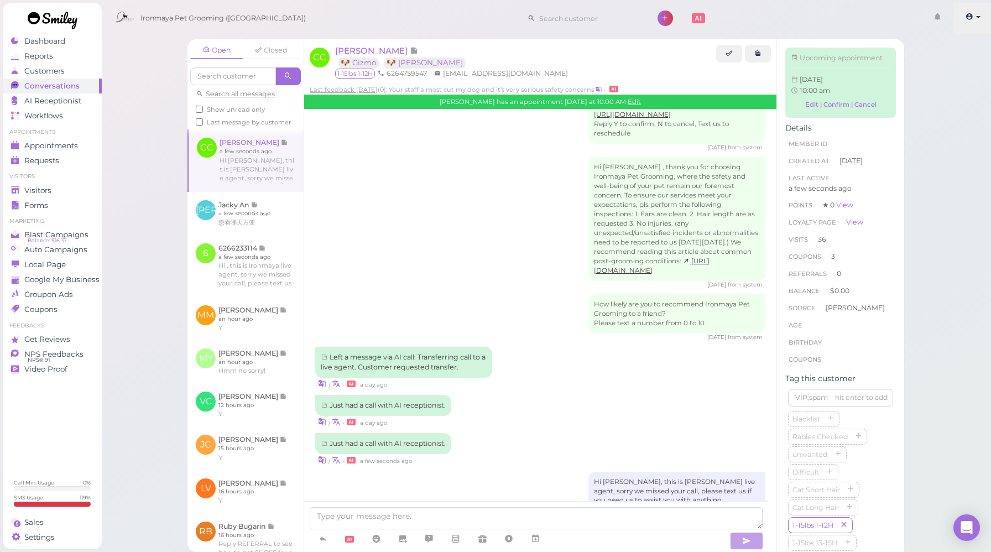
click at [976, 13] on link at bounding box center [972, 18] width 39 height 31
click at [926, 81] on icon at bounding box center [929, 83] width 7 height 8
